Goal: Information Seeking & Learning: Understand process/instructions

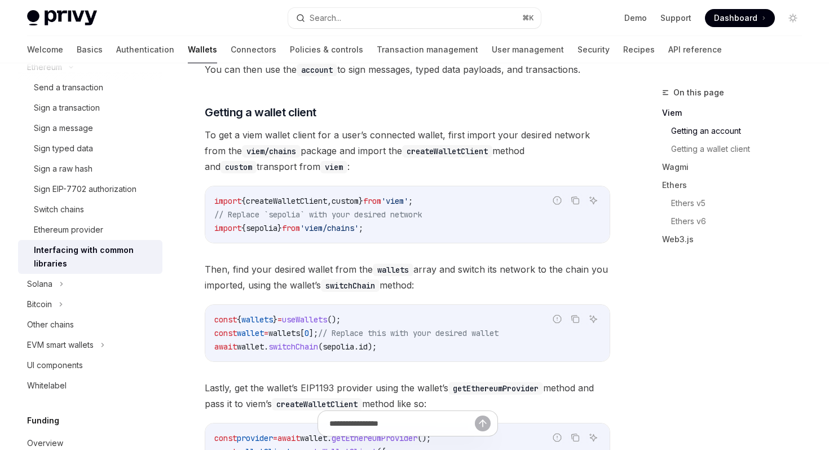
scroll to position [556, 0]
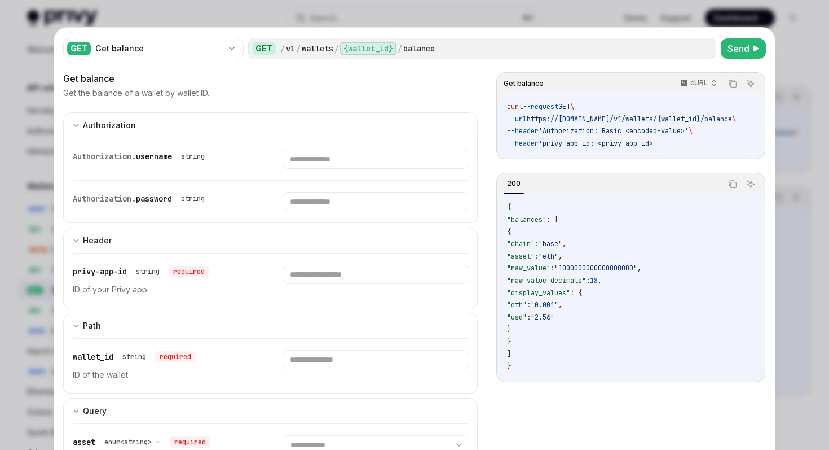
scroll to position [138, 0]
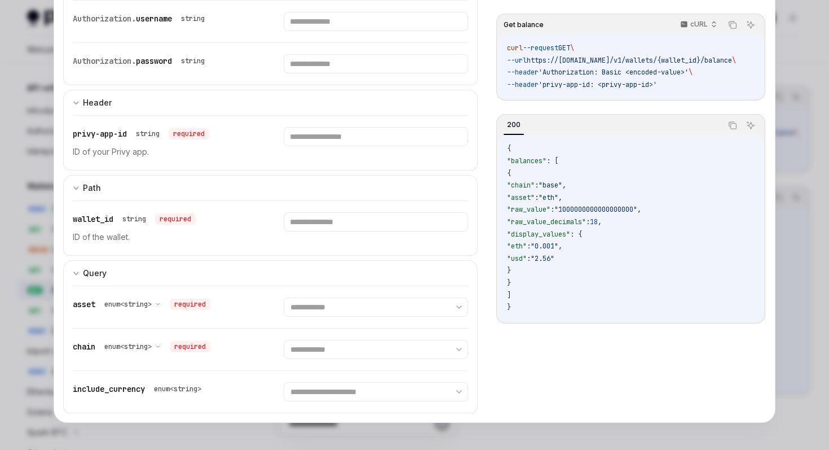
click at [780, 172] on div at bounding box center [414, 225] width 829 height 450
type textarea "*"
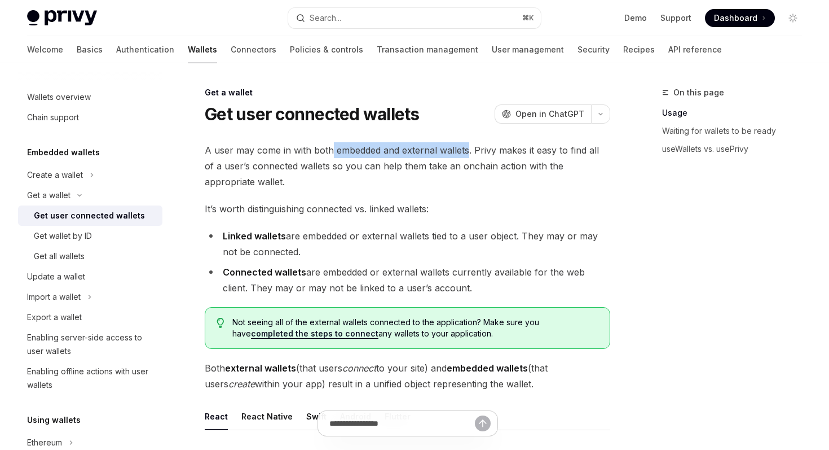
drag, startPoint x: 331, startPoint y: 149, endPoint x: 467, endPoint y: 149, distance: 135.4
click at [467, 149] on span "A user may come in with both embedded and external wallets. Privy makes it easy…" at bounding box center [408, 165] width 406 height 47
copy span "embedded and external wallets"
click at [523, 117] on span "Open in ChatGPT" at bounding box center [550, 113] width 69 height 11
click at [99, 181] on div "Create a wallet" at bounding box center [90, 175] width 144 height 20
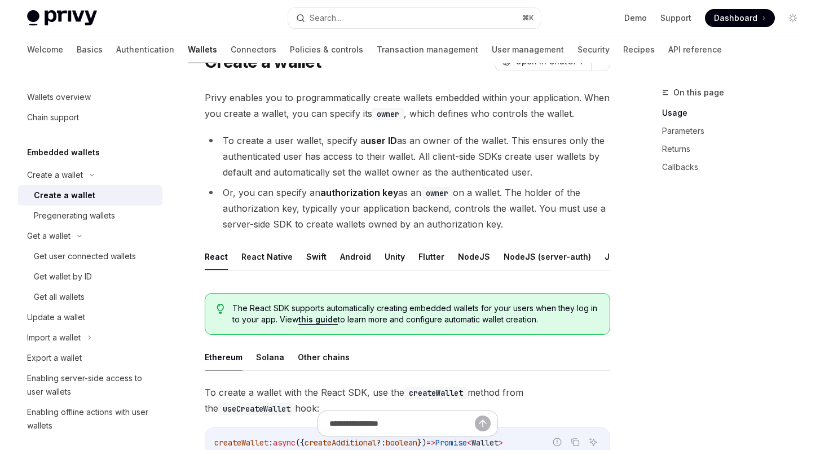
scroll to position [60, 0]
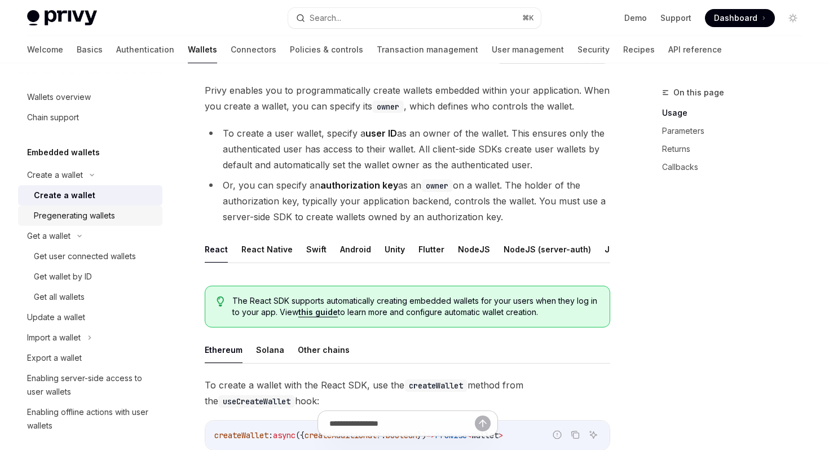
click at [130, 218] on div "Pregenerating wallets" at bounding box center [95, 216] width 122 height 14
type textarea "*"
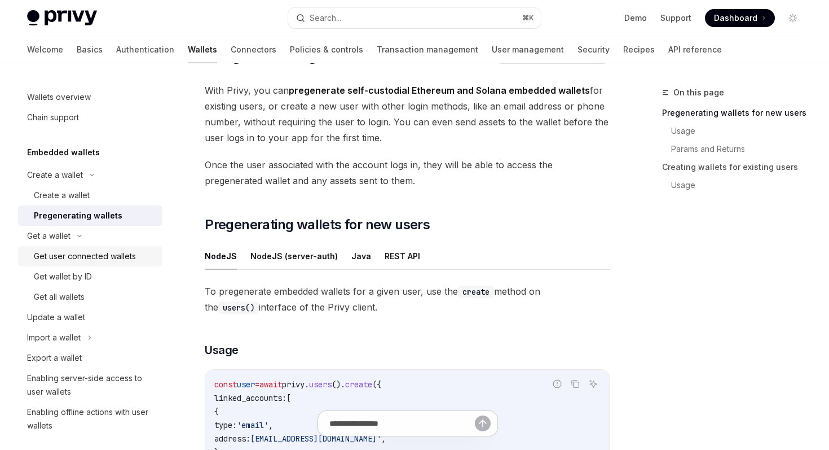
click at [120, 254] on div "Get user connected wallets" at bounding box center [85, 256] width 102 height 14
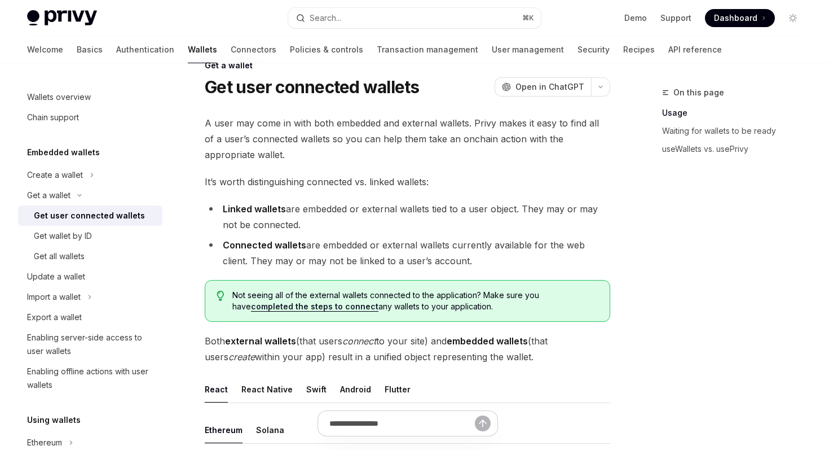
scroll to position [29, 0]
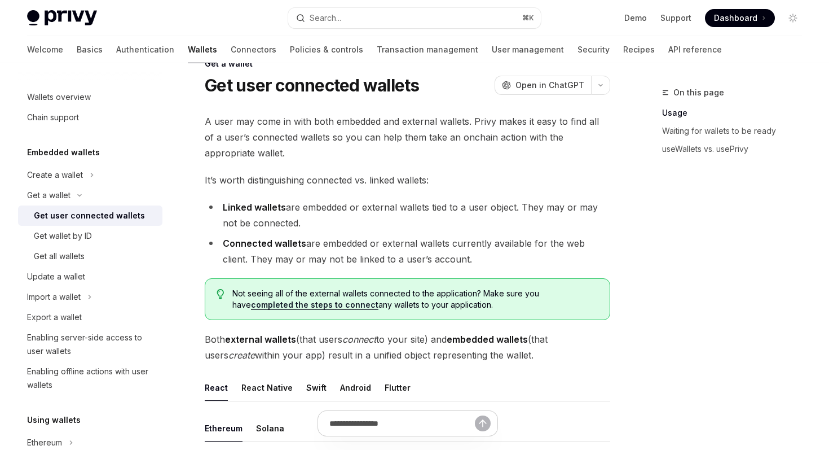
click at [500, 142] on span "A user may come in with both embedded and external wallets. Privy makes it easy…" at bounding box center [408, 136] width 406 height 47
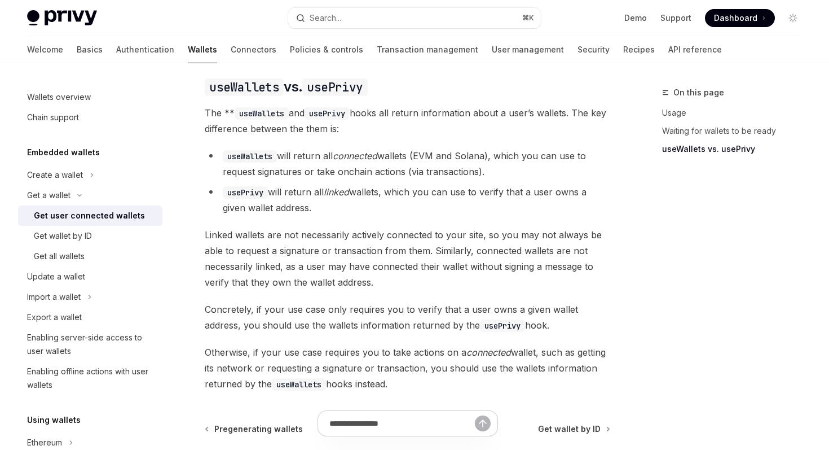
scroll to position [950, 0]
